Goal: Task Accomplishment & Management: Use online tool/utility

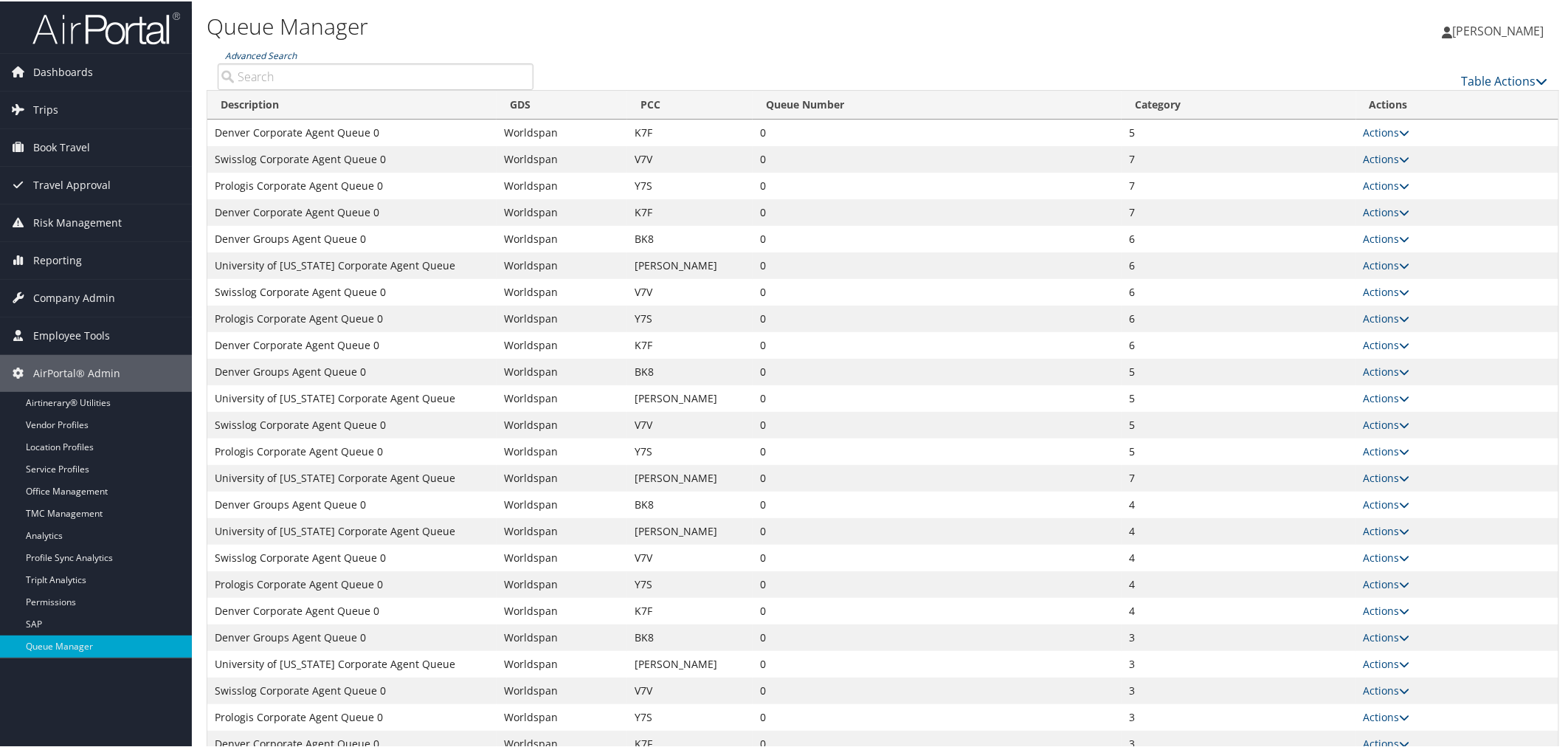
click at [259, 55] on link "Advanced Search" at bounding box center [261, 54] width 72 height 12
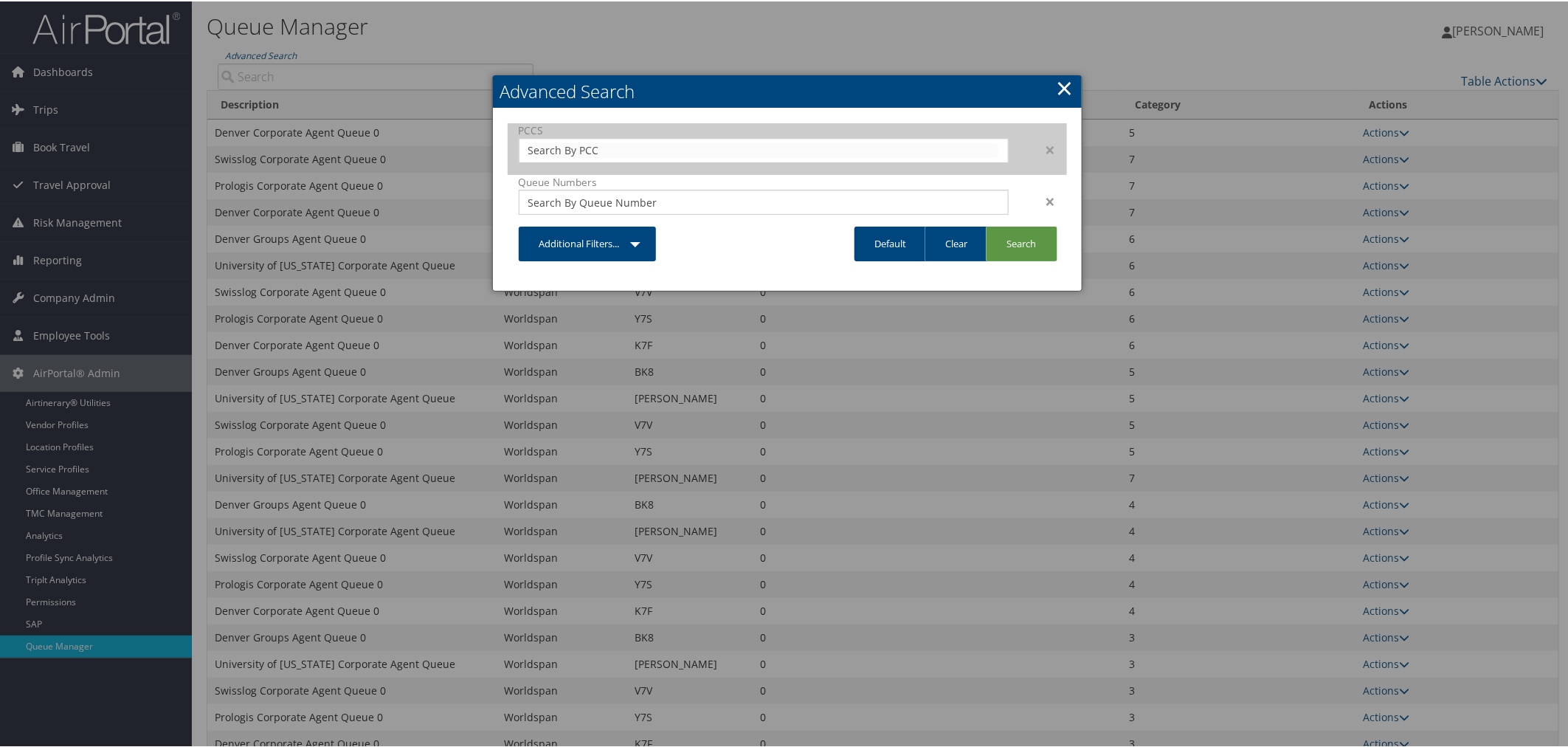
click at [533, 152] on input "text" at bounding box center [763, 148] width 471 height 15
click at [552, 143] on input "text" at bounding box center [763, 148] width 471 height 15
type input "79WB"
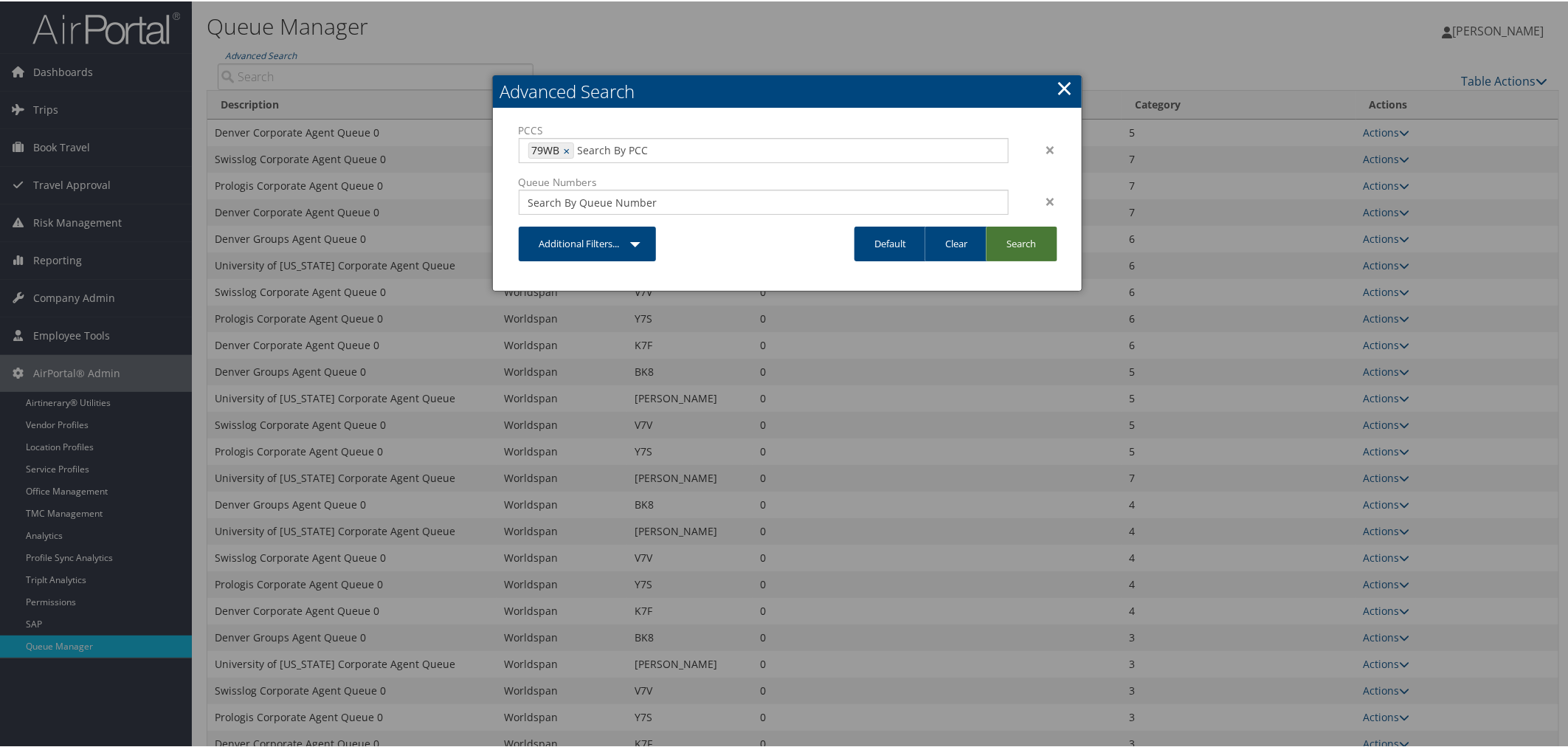
click at [1031, 234] on link "Search" at bounding box center [1021, 242] width 72 height 35
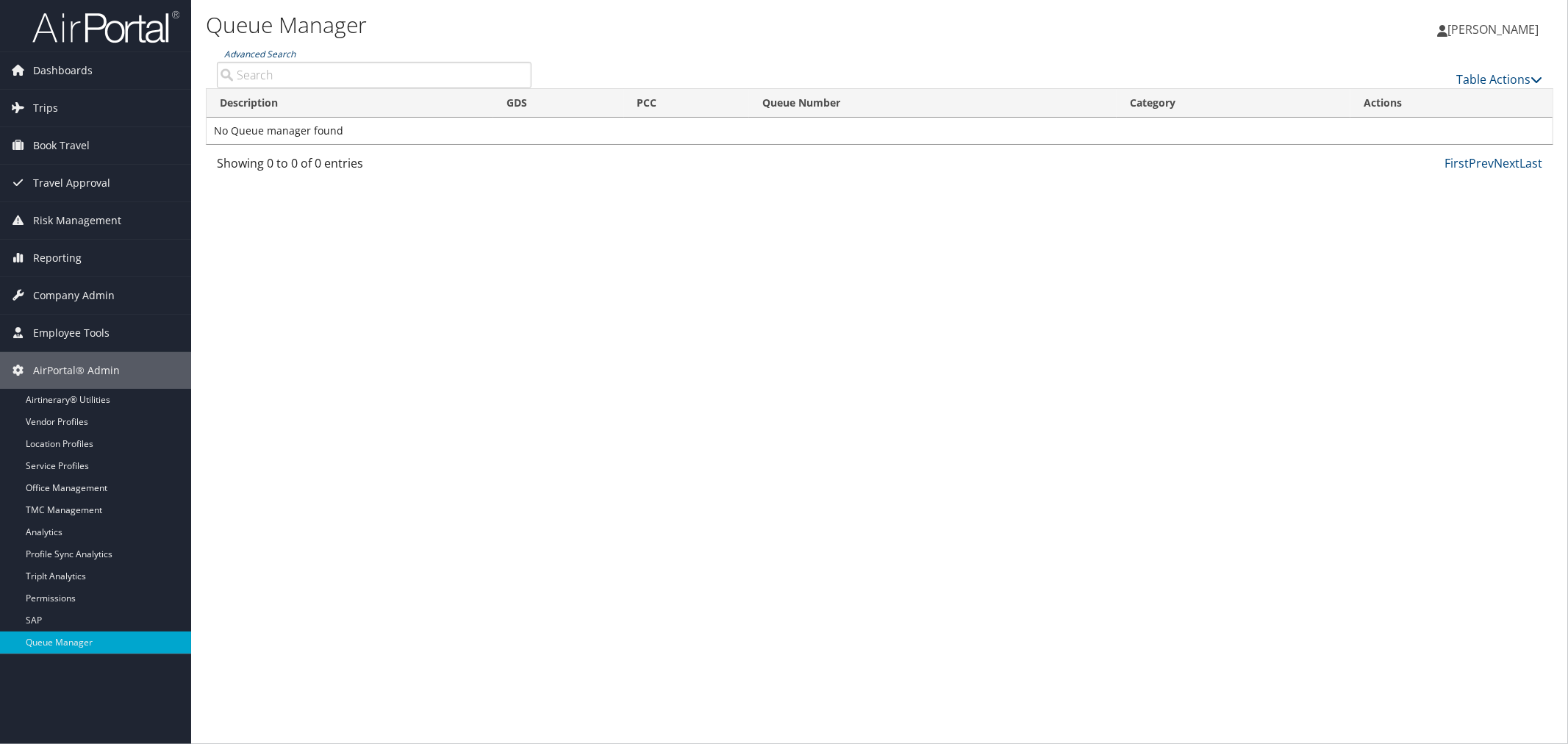
click at [268, 55] on link "Advanced Search" at bounding box center [260, 54] width 72 height 12
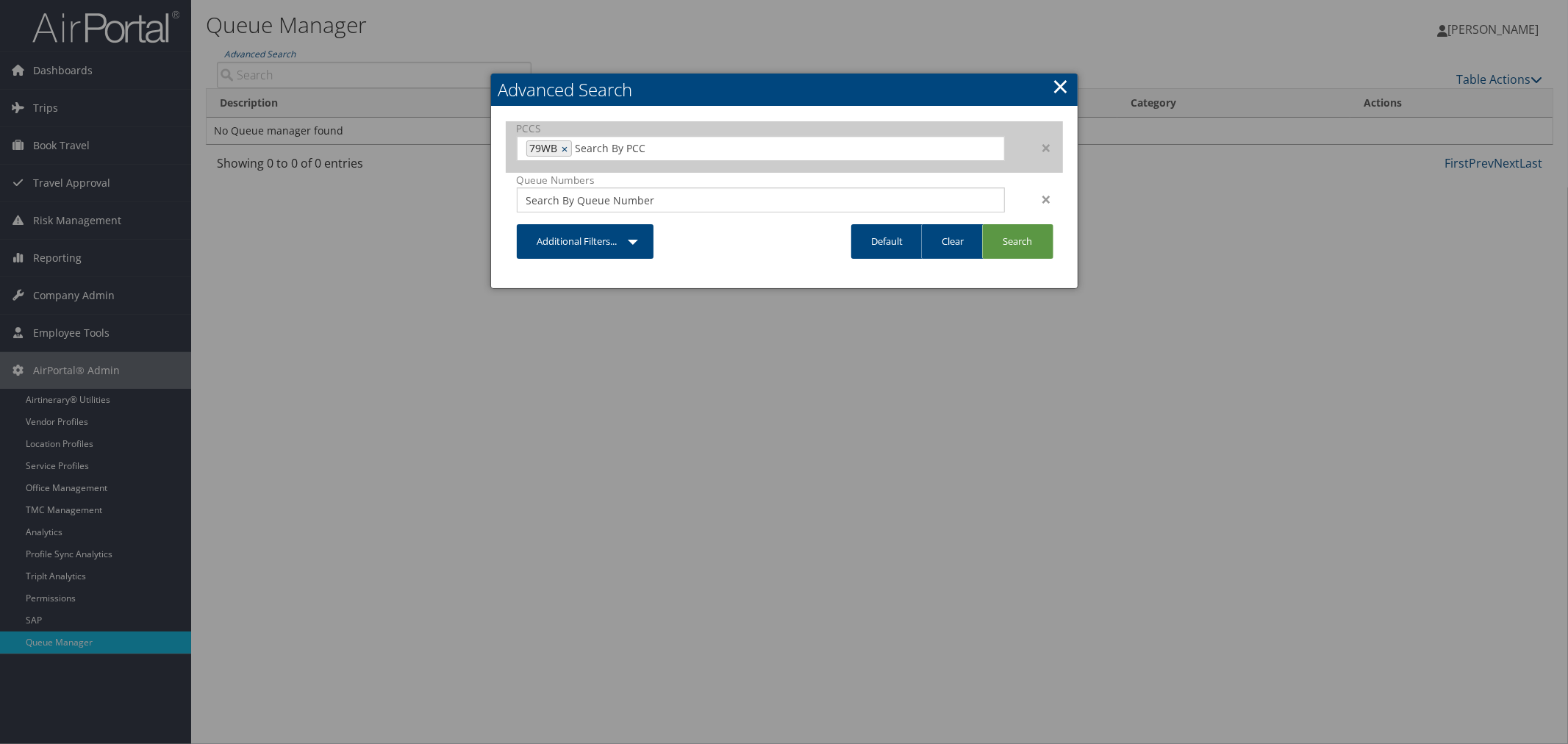
click at [566, 143] on link "×" at bounding box center [566, 148] width 9 height 15
click at [566, 143] on input "text" at bounding box center [760, 148] width 469 height 15
type input "1sub"
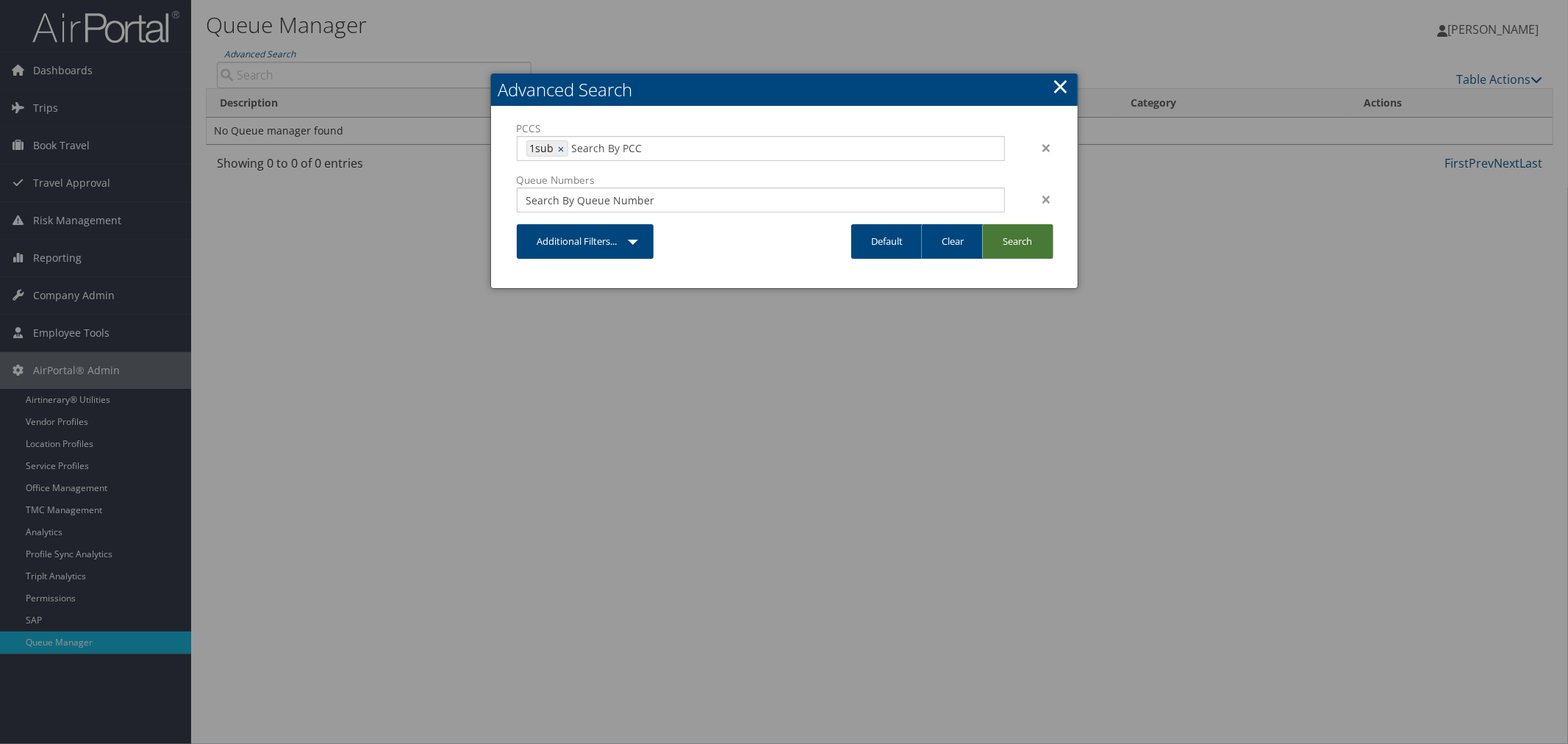
click at [1026, 247] on link "Search" at bounding box center [1018, 241] width 72 height 35
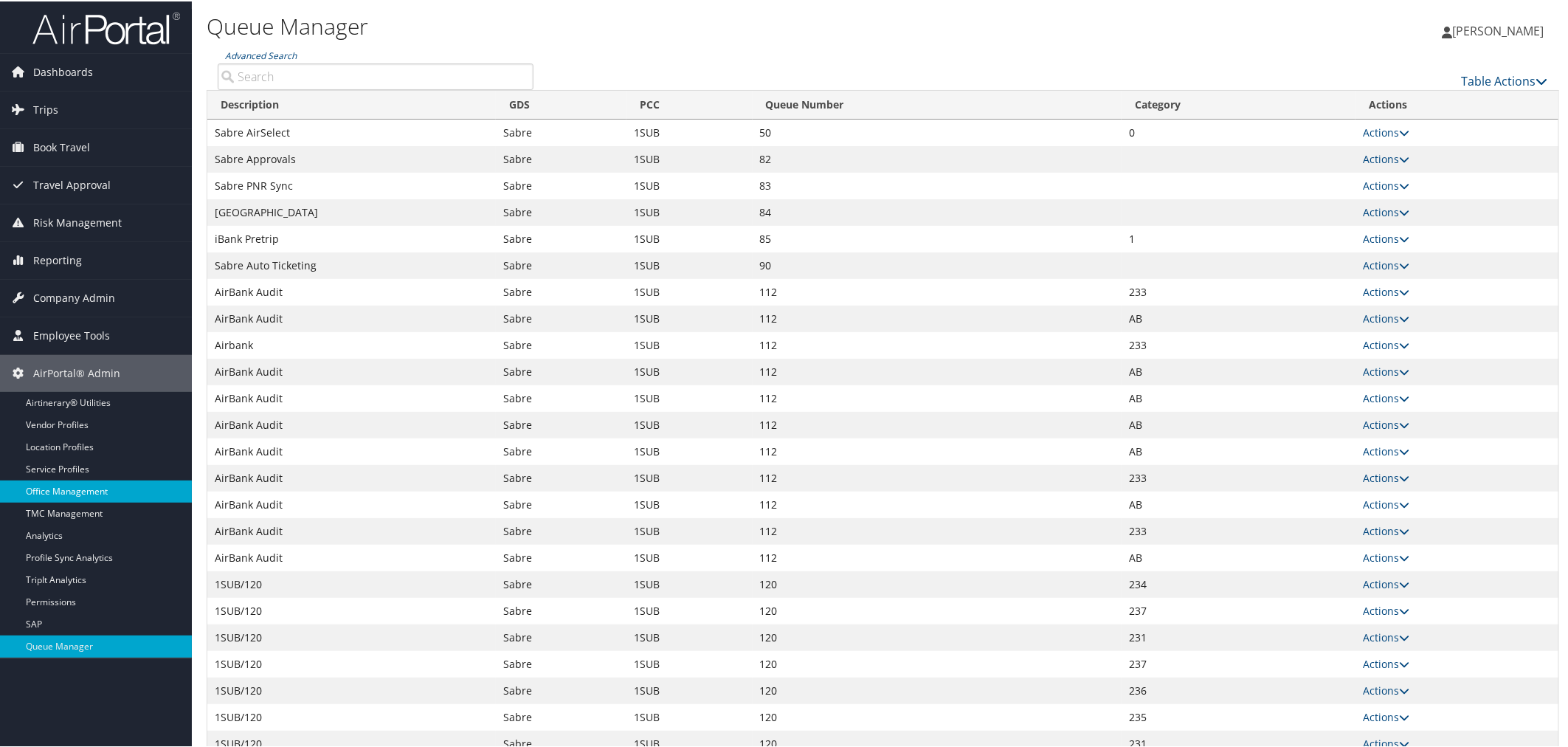
click at [71, 489] on link "Office Management" at bounding box center [96, 489] width 192 height 22
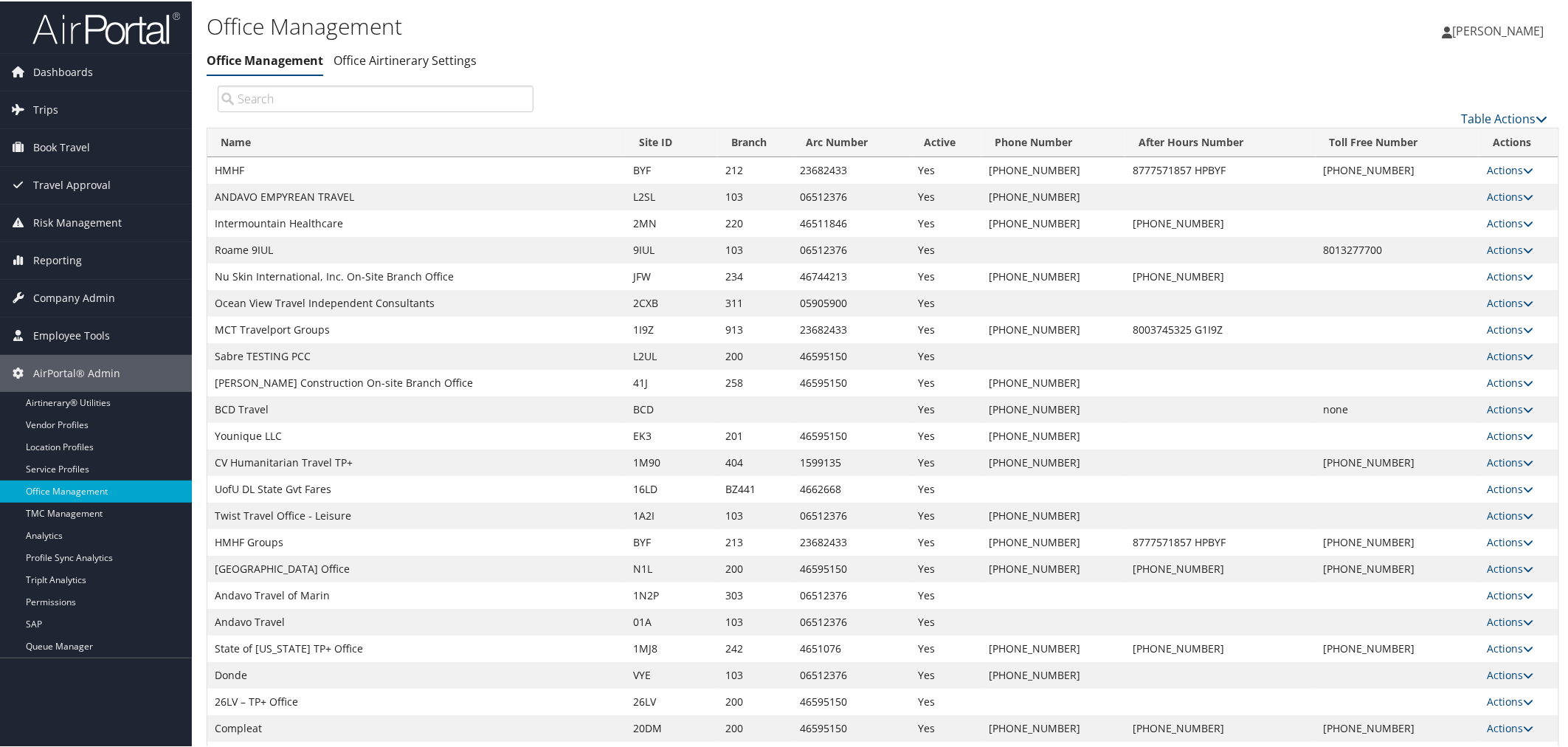
click at [302, 102] on input "search" at bounding box center [375, 97] width 315 height 26
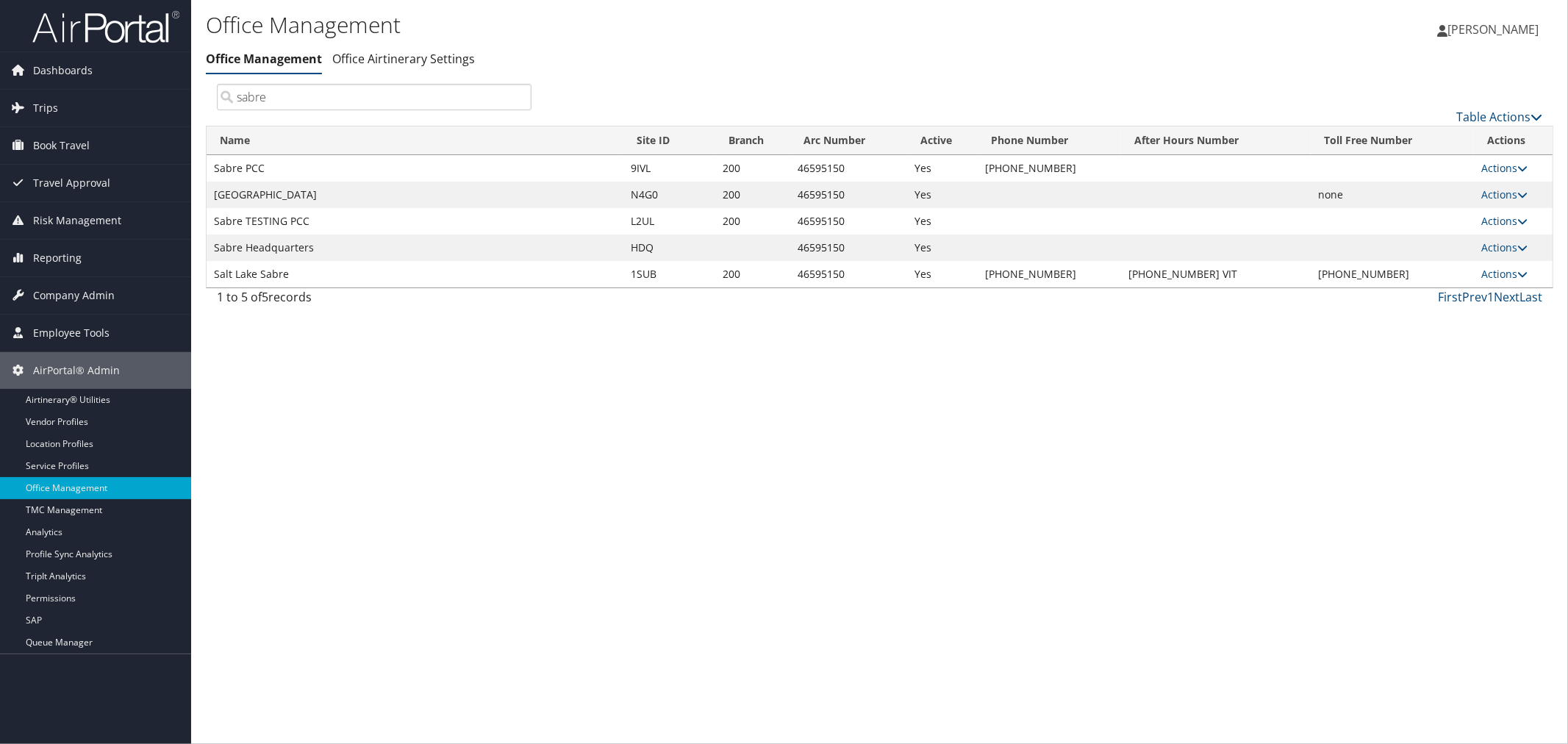
drag, startPoint x: 278, startPoint y: 96, endPoint x: 219, endPoint y: 99, distance: 59.1
click at [219, 99] on input "sabre" at bounding box center [374, 97] width 314 height 26
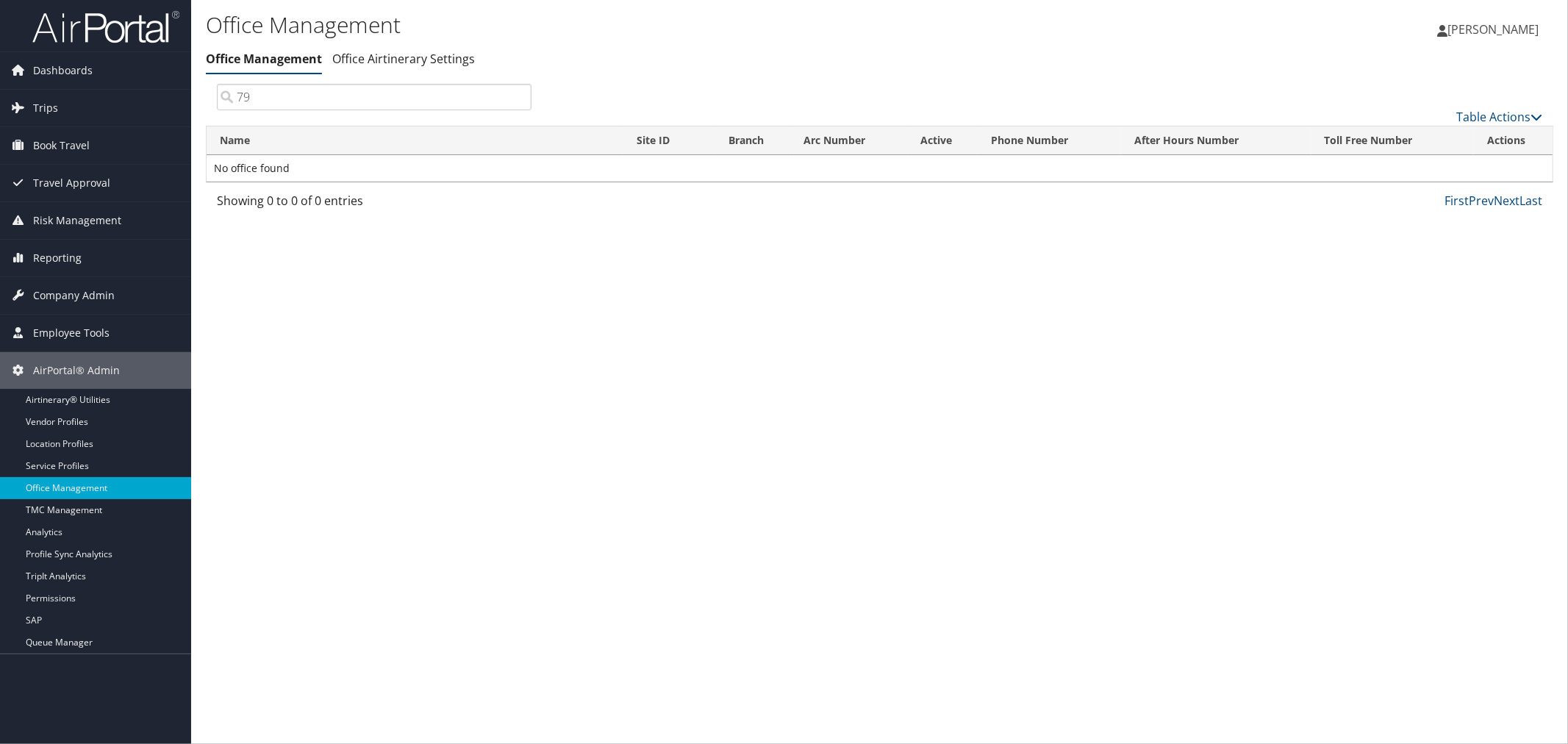
type input "7"
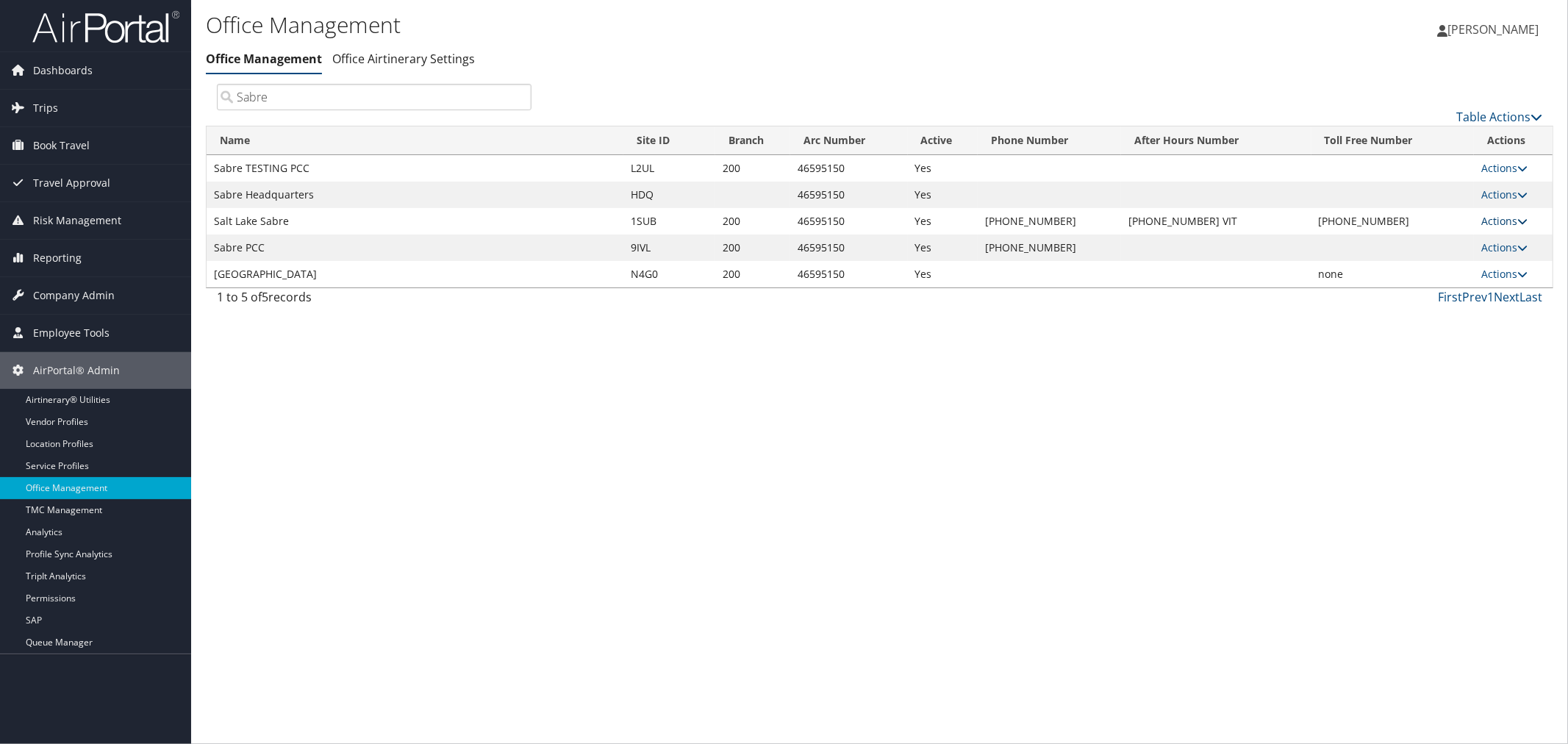
click at [1488, 216] on link "Actions" at bounding box center [1505, 221] width 46 height 14
click at [1434, 340] on link "Post Approval Queues" at bounding box center [1457, 342] width 137 height 25
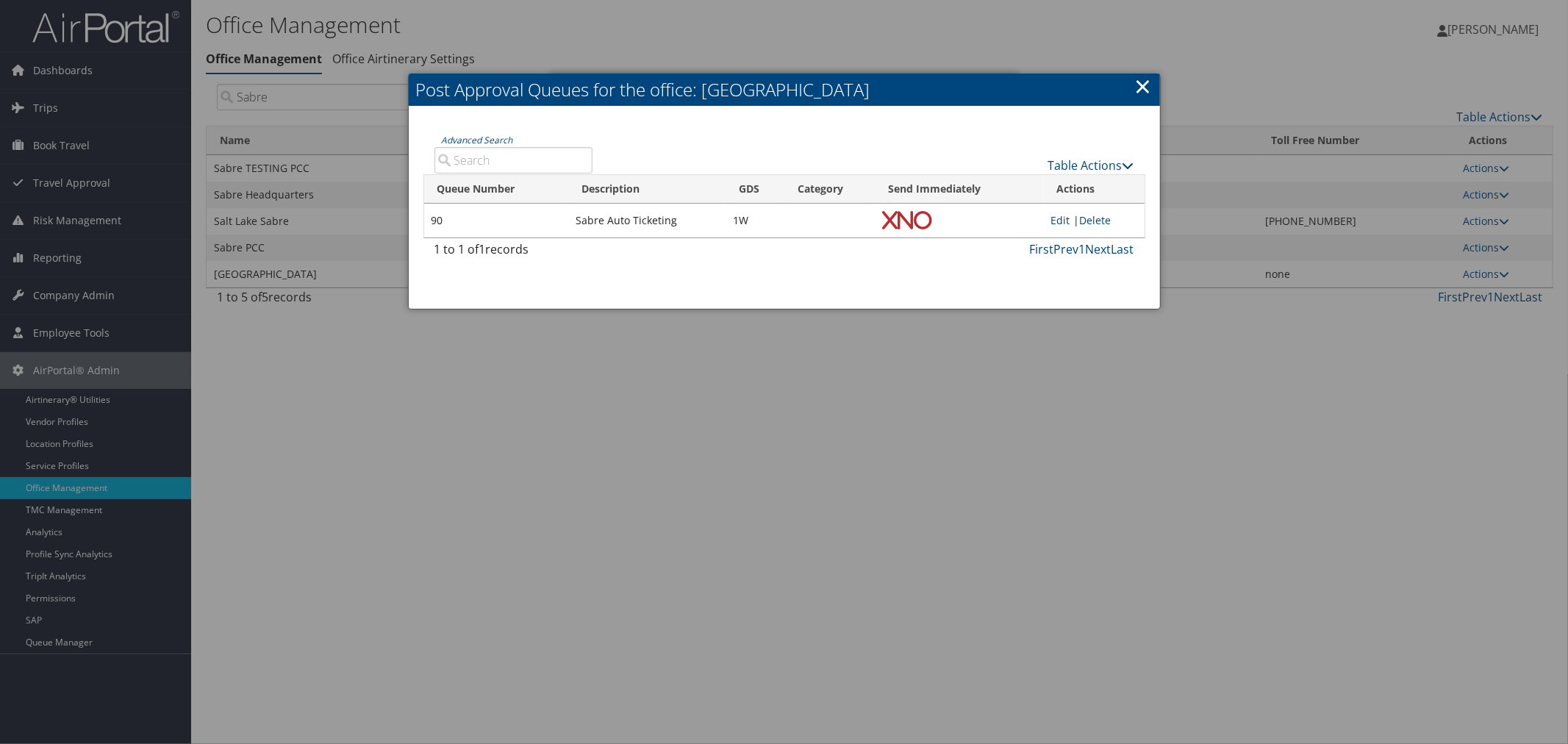
click at [1143, 79] on link "×" at bounding box center [1143, 86] width 17 height 29
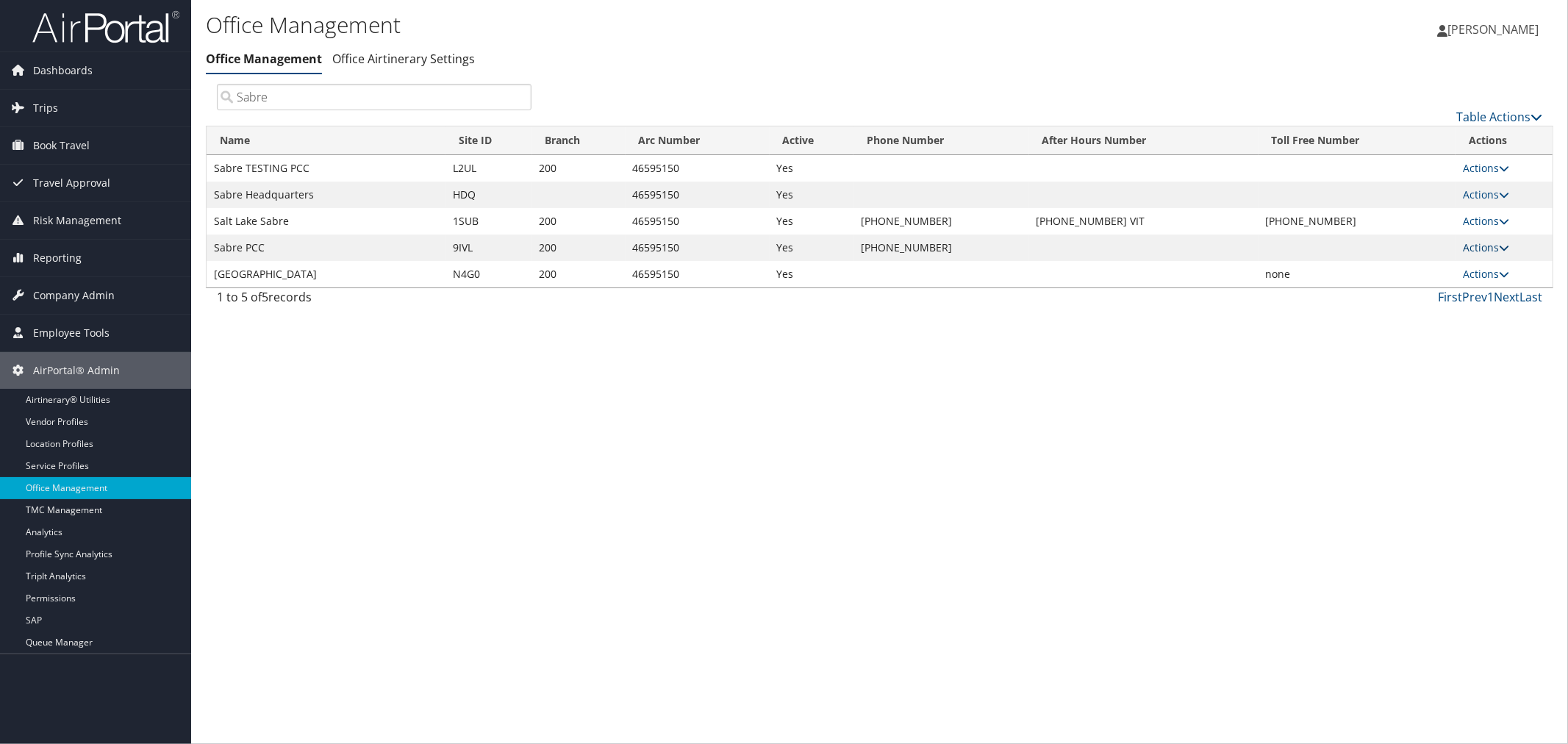
click at [1476, 241] on link "Actions" at bounding box center [1486, 247] width 46 height 14
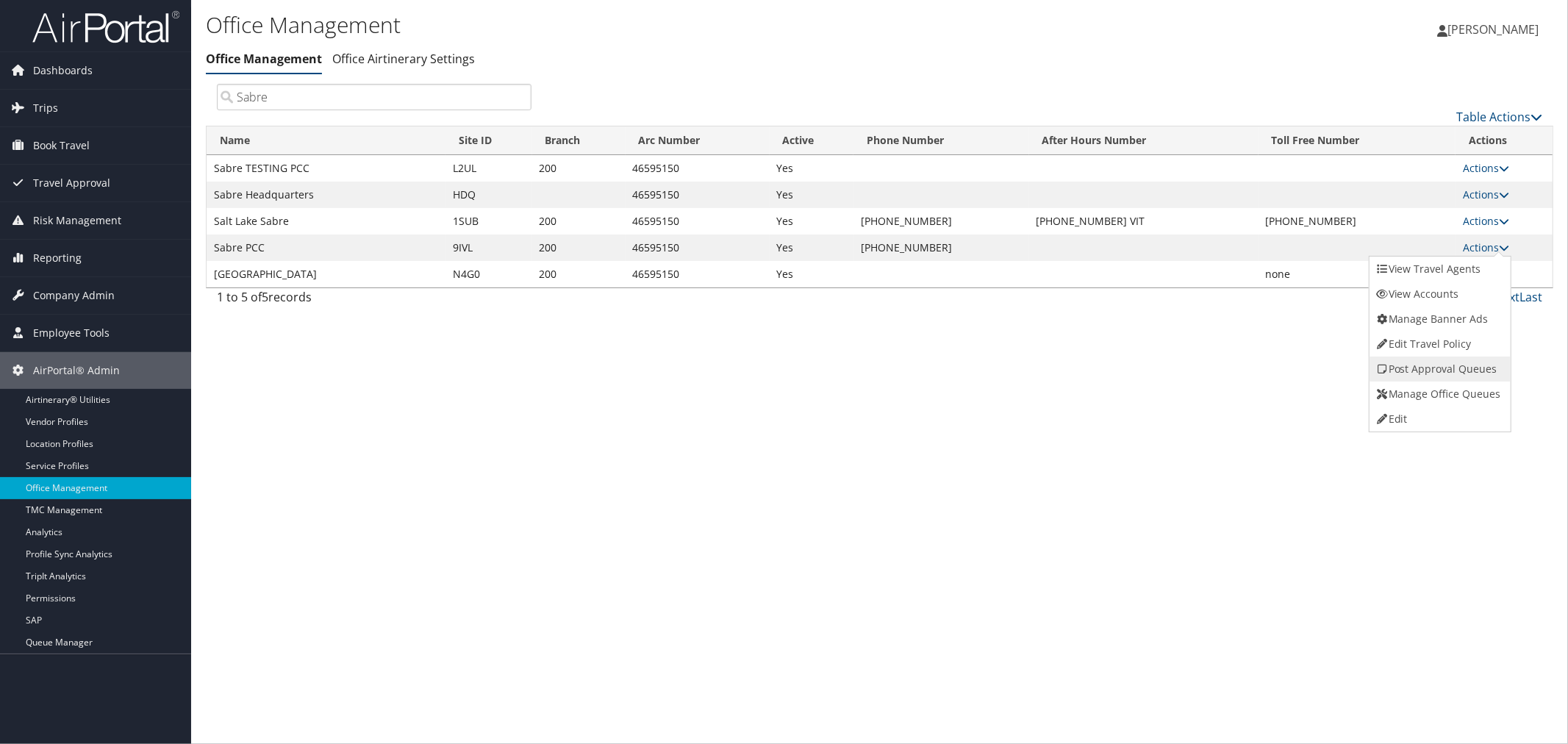
click at [1434, 358] on link "Post Approval Queues" at bounding box center [1439, 369] width 137 height 25
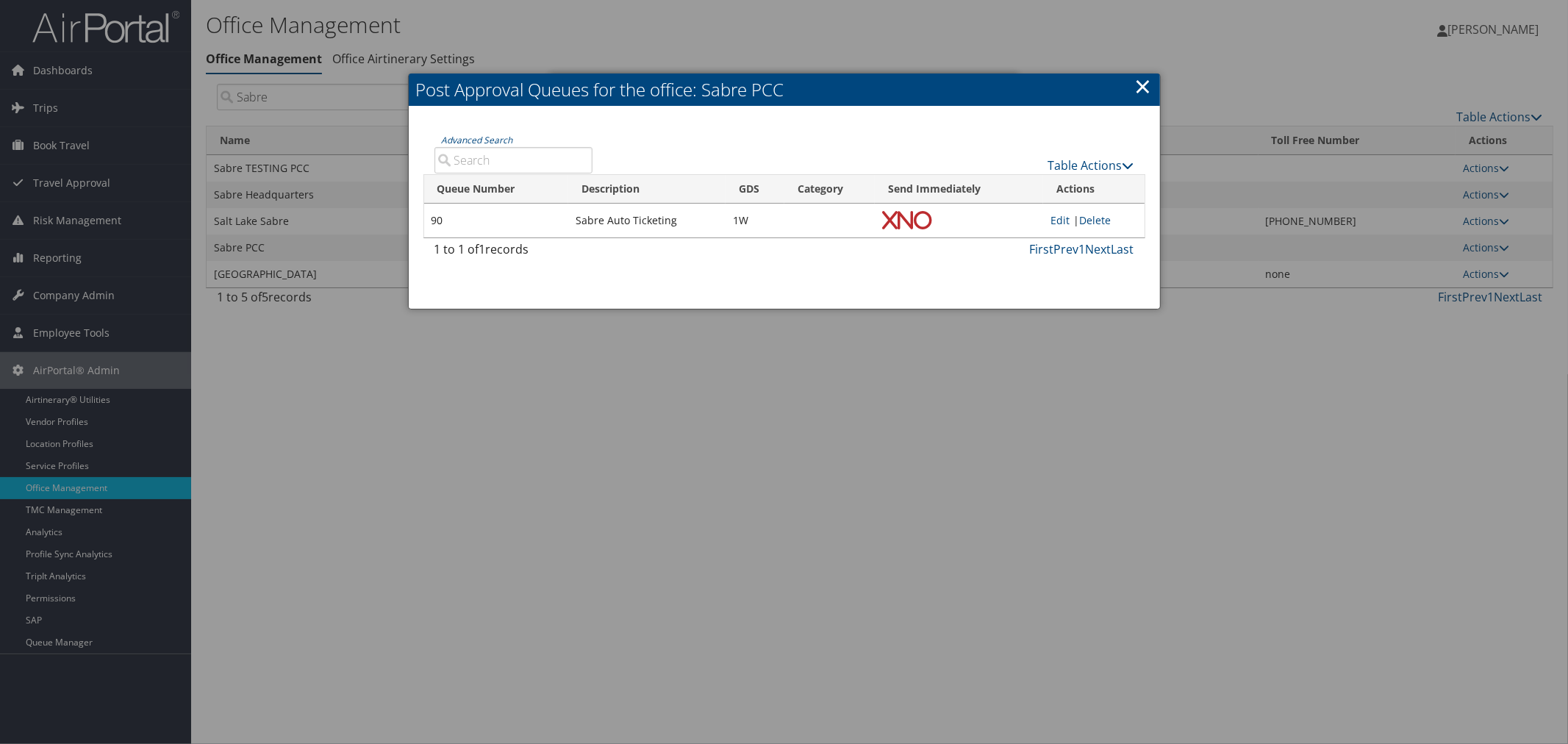
click at [1140, 81] on link "×" at bounding box center [1143, 86] width 17 height 29
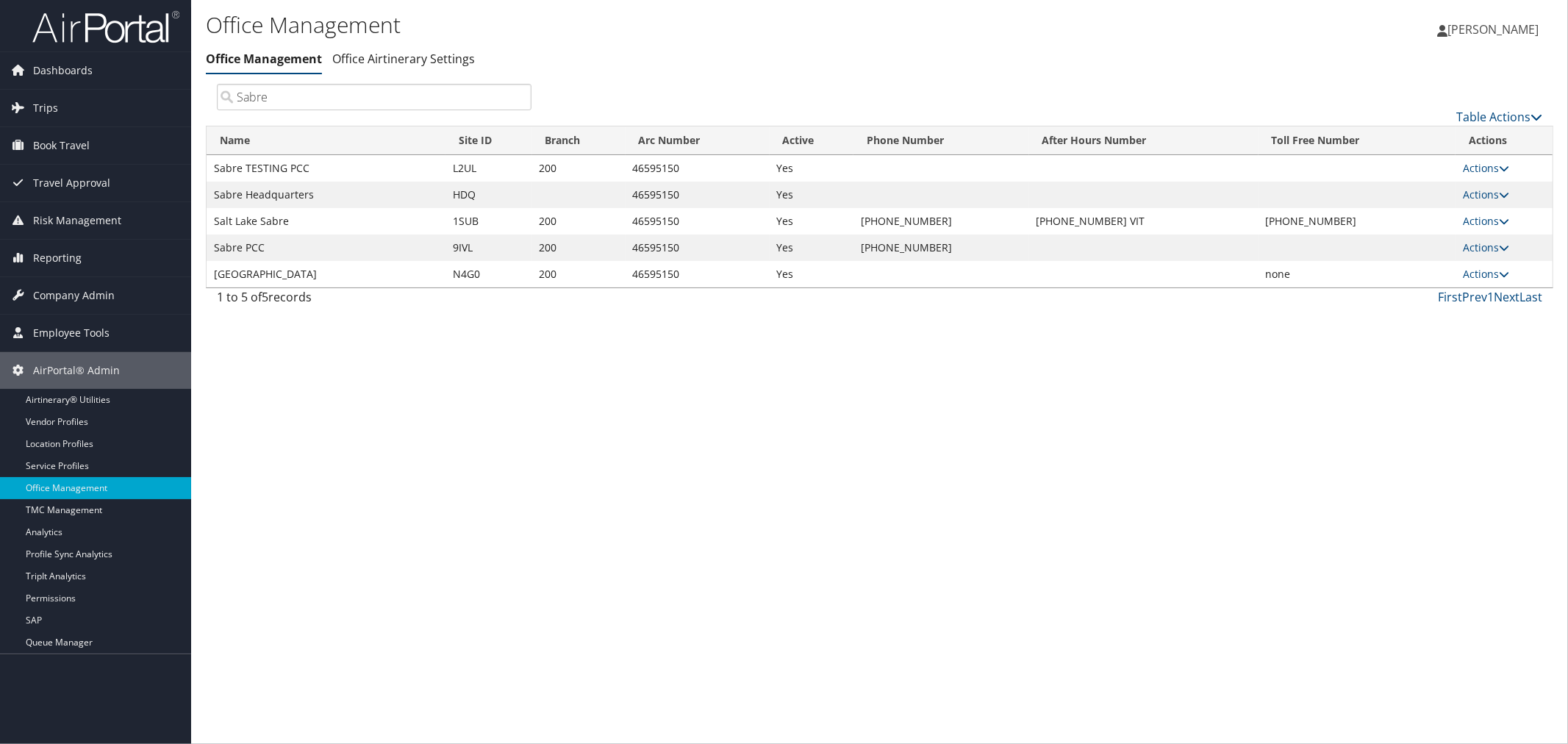
drag, startPoint x: 288, startPoint y: 96, endPoint x: 226, endPoint y: 96, distance: 62.0
click at [226, 96] on input "Sabre" at bounding box center [374, 97] width 314 height 26
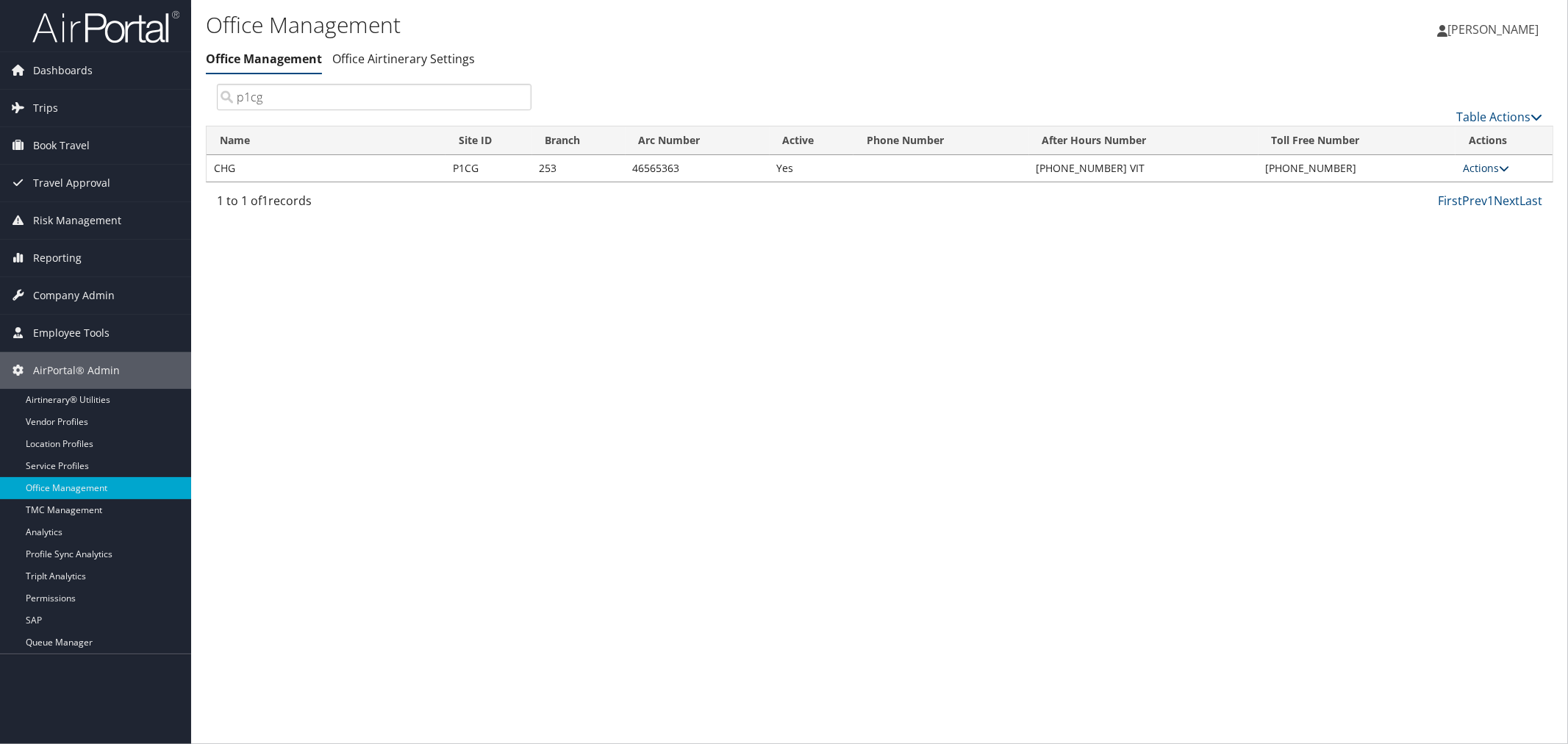
type input "p1cg"
click at [1483, 167] on link "Actions" at bounding box center [1486, 168] width 46 height 14
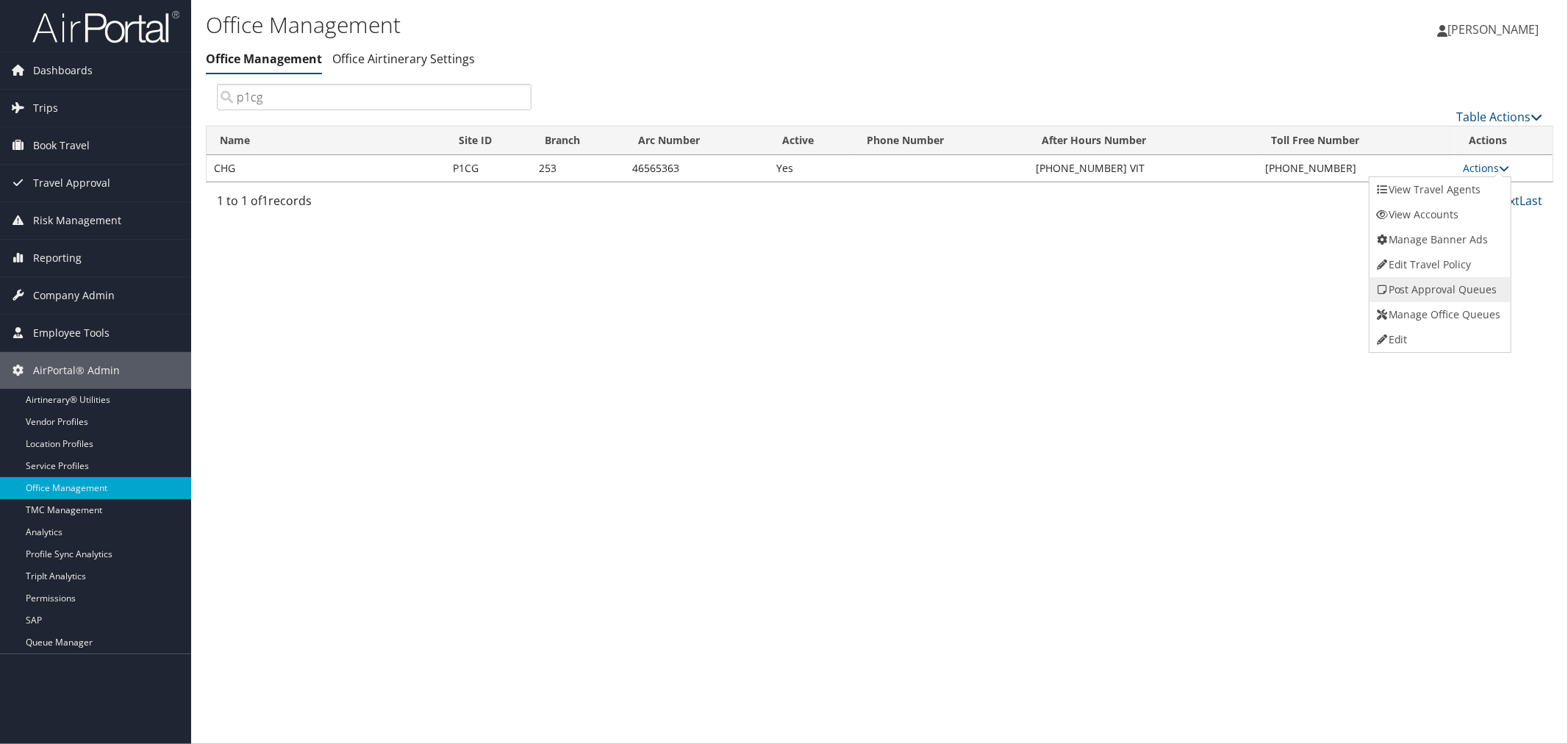
click at [1449, 288] on link "Post Approval Queues" at bounding box center [1439, 290] width 137 height 25
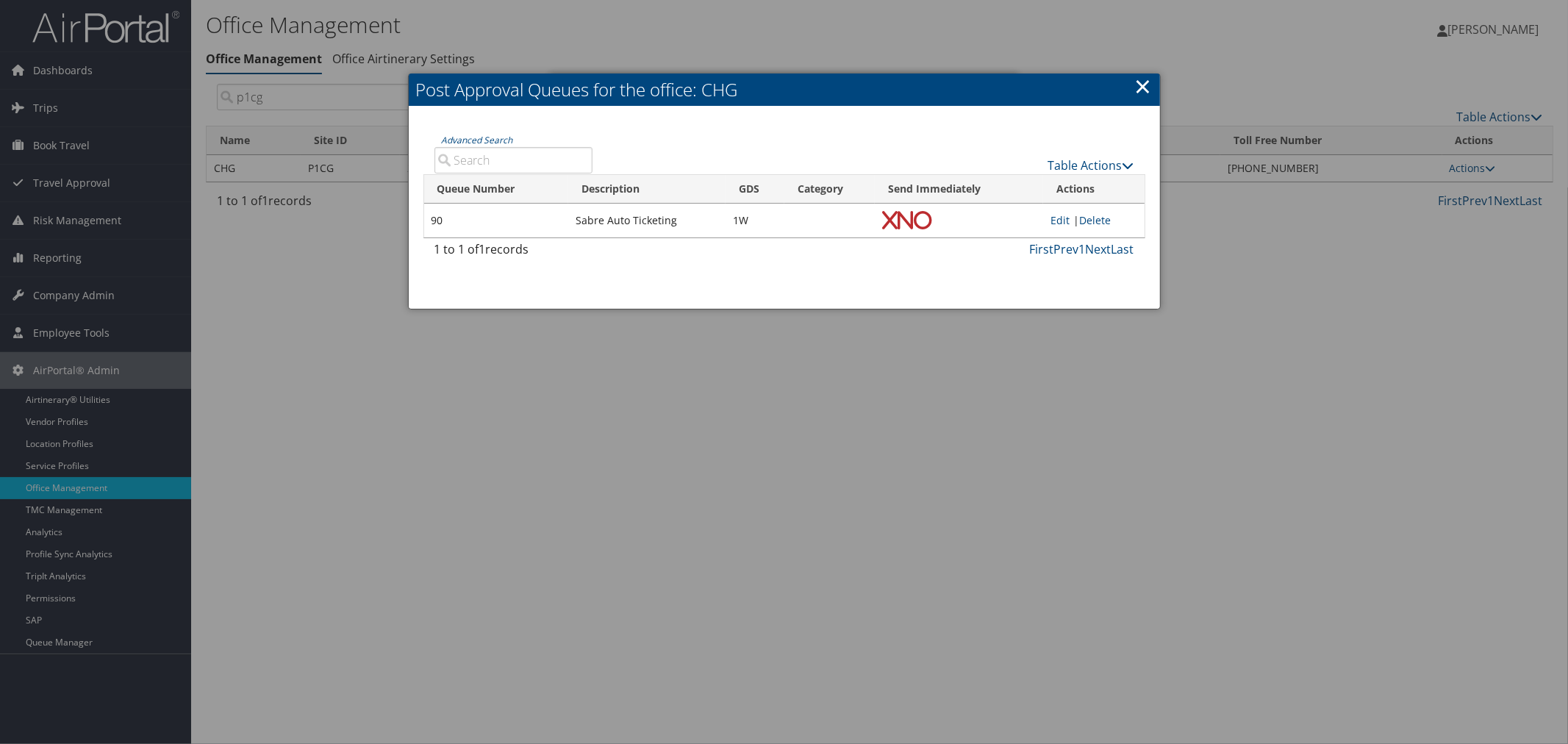
click at [1143, 83] on link "×" at bounding box center [1143, 86] width 17 height 29
